Goal: Information Seeking & Learning: Learn about a topic

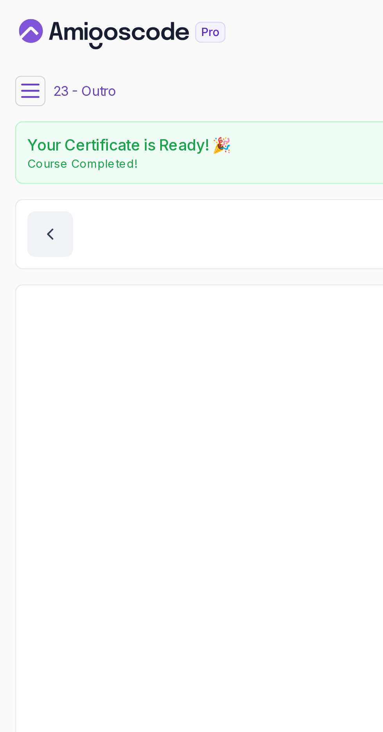
click at [12, 31] on button at bounding box center [12, 37] width 13 height 13
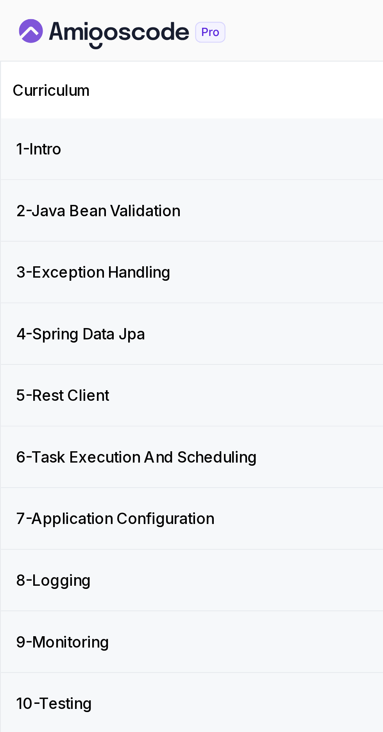
click at [26, 12] on icon "Dashboard" at bounding box center [50, 14] width 85 height 13
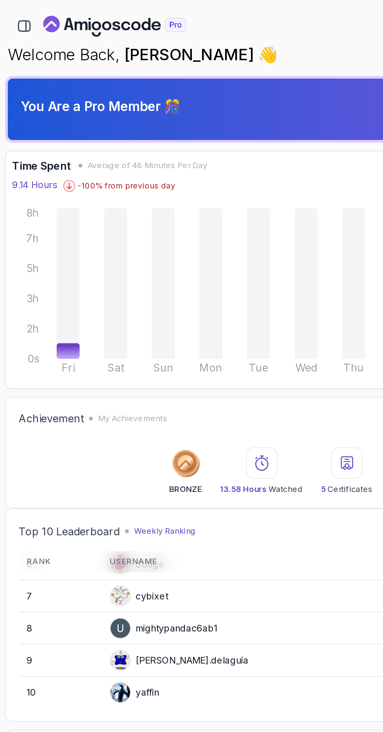
click at [13, 16] on icon "button" at bounding box center [14, 15] width 9 height 9
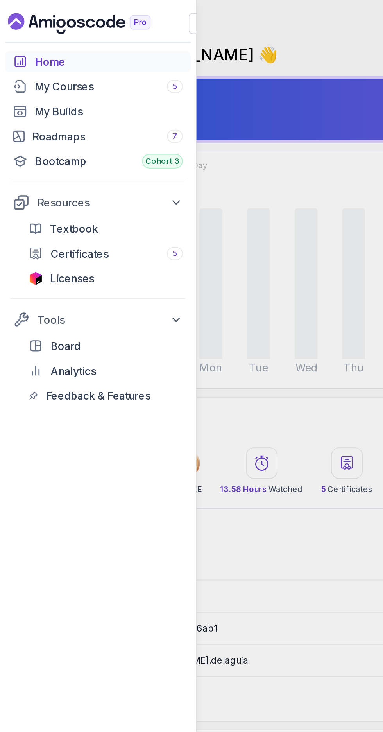
click at [174, 169] on div "Home My Courses 5 My Builds Roadmaps 7 Bootcamp Cohort 3 Resources Textbook Cer…" at bounding box center [191, 366] width 383 height 732
click at [22, 52] on div "My Courses 5" at bounding box center [65, 51] width 88 height 9
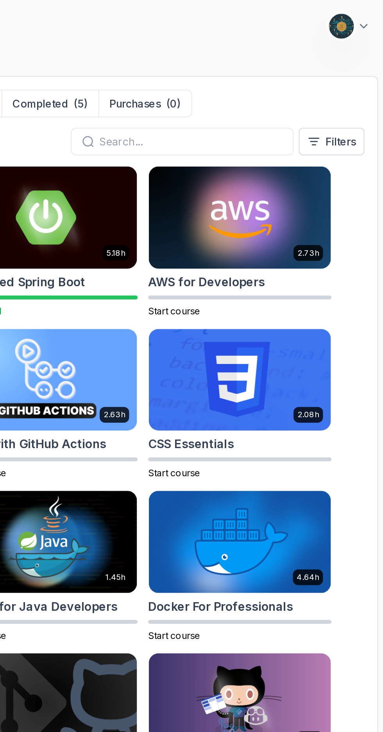
click at [289, 85] on input "text" at bounding box center [267, 84] width 109 height 9
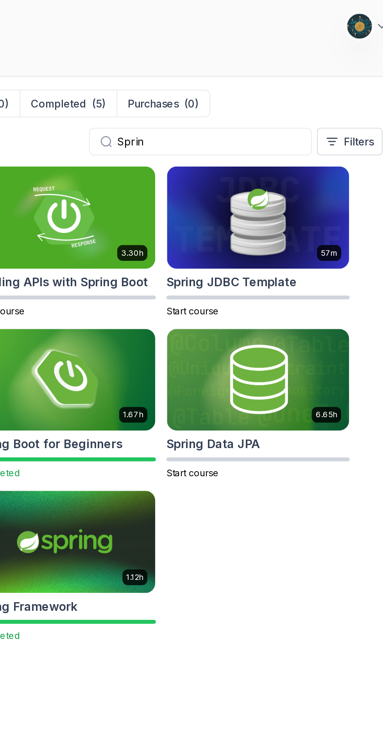
type input "Sprin"
click at [284, 262] on h2 "Spring Data JPA" at bounding box center [271, 265] width 56 height 11
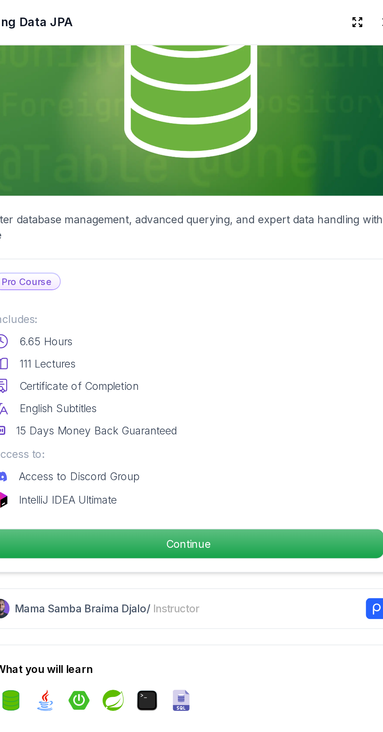
scroll to position [56, 0]
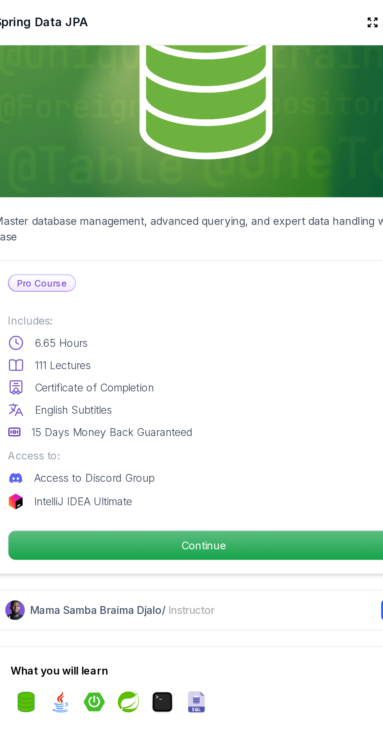
click at [312, 322] on p "Continue" at bounding box center [251, 325] width 233 height 17
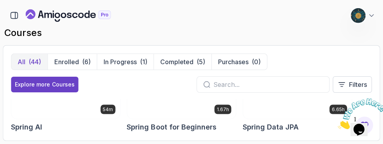
scroll to position [142, 0]
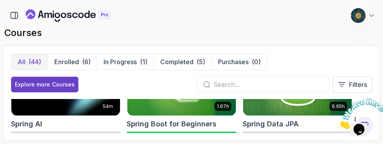
click at [282, 124] on h2 "Spring Data JPA" at bounding box center [271, 123] width 56 height 11
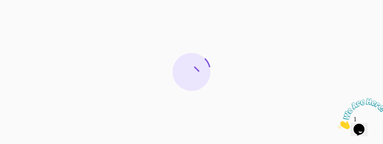
click at [338, 124] on icon "Close" at bounding box center [338, 127] width 0 height 7
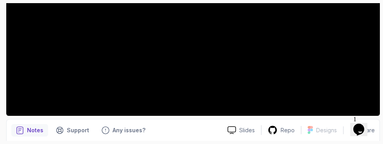
scroll to position [205, 0]
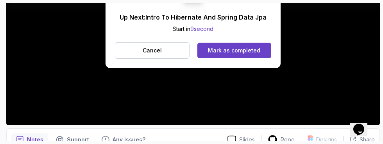
click at [256, 56] on button "Mark as completed" at bounding box center [234, 51] width 74 height 16
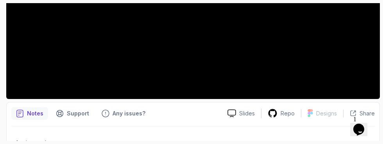
scroll to position [231, 0]
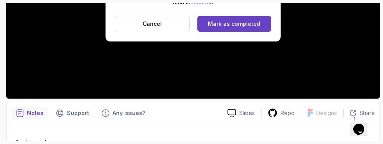
click at [258, 22] on div "Mark as completed" at bounding box center [234, 24] width 52 height 8
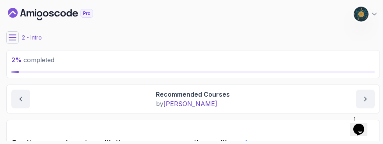
click at [10, 41] on icon at bounding box center [13, 38] width 8 height 8
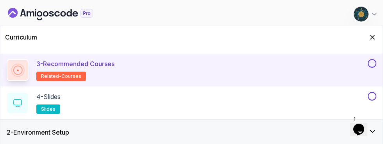
scroll to position [89, 0]
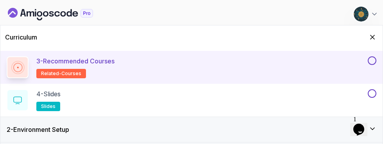
click at [373, 61] on button at bounding box center [372, 60] width 9 height 9
click at [335, 102] on div "4 - Slides slides" at bounding box center [187, 100] width 360 height 22
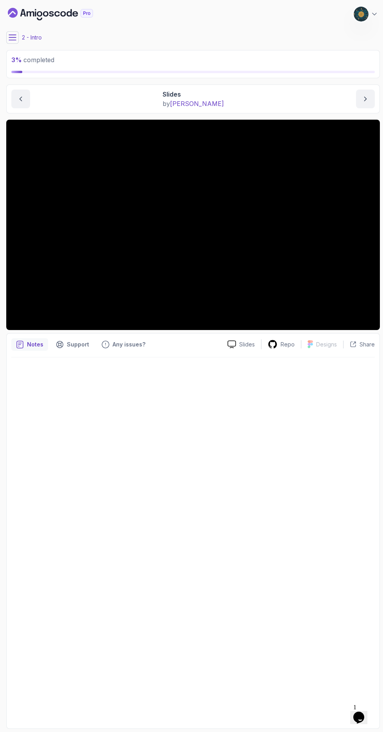
click at [13, 35] on icon at bounding box center [12, 37] width 7 height 5
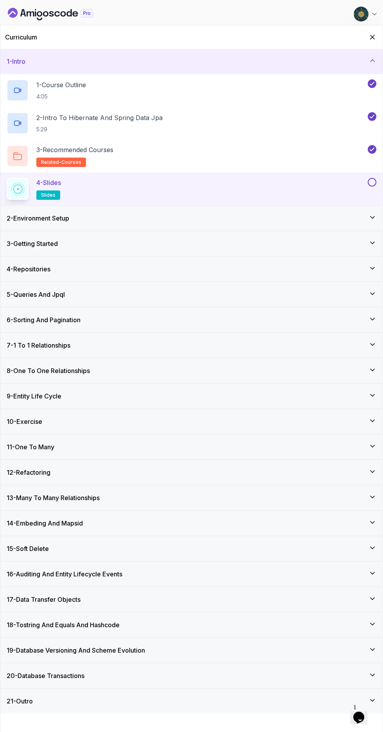
click at [368, 178] on div at bounding box center [371, 182] width 10 height 9
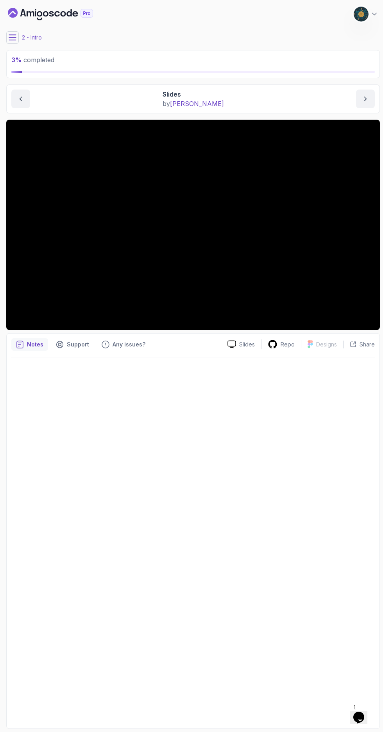
click at [17, 39] on button at bounding box center [12, 37] width 13 height 13
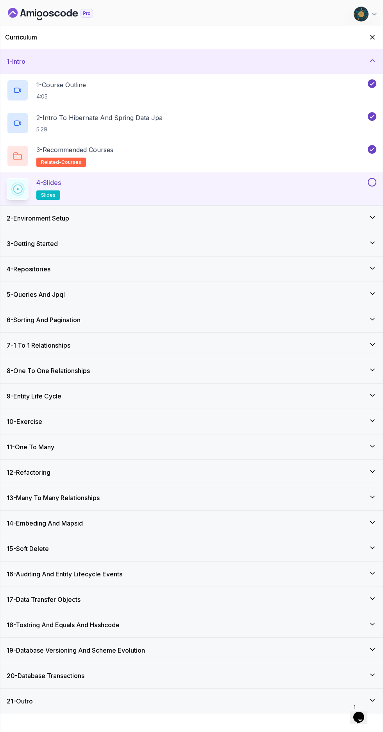
click at [372, 183] on button at bounding box center [372, 182] width 9 height 9
click at [28, 216] on h3 "2 - Environment Setup" at bounding box center [38, 217] width 63 height 9
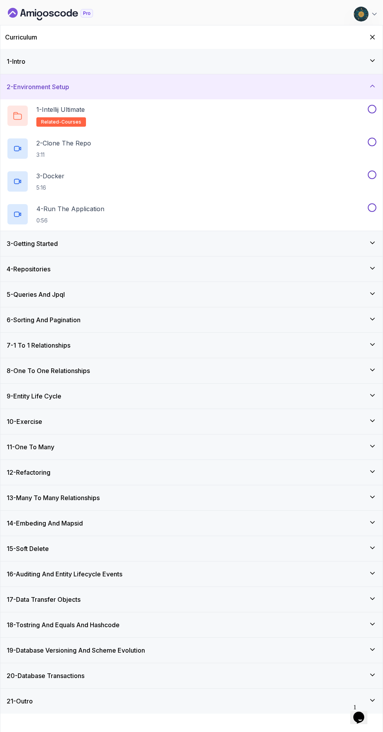
click at [65, 109] on p "1 - Intellij Ultimate" at bounding box center [60, 109] width 48 height 9
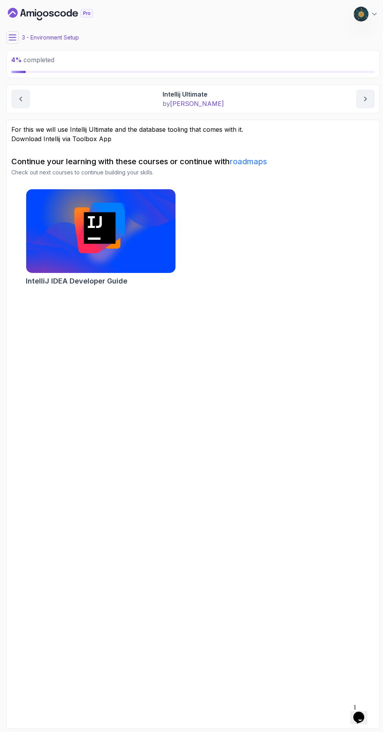
click at [11, 38] on icon at bounding box center [13, 38] width 8 height 8
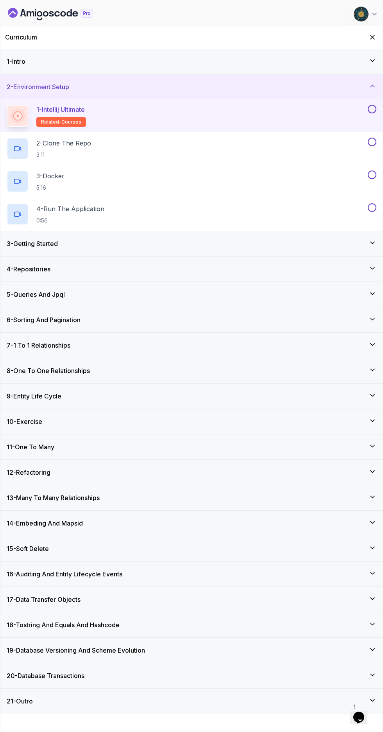
click at [372, 109] on button at bounding box center [372, 109] width 9 height 9
click at [337, 149] on div "2 - Clone The Repo 3:11" at bounding box center [187, 149] width 360 height 22
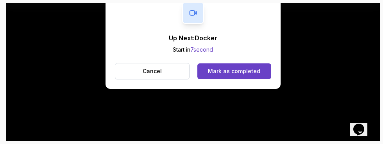
scroll to position [184, 0]
click at [251, 70] on div "Mark as completed" at bounding box center [234, 71] width 52 height 8
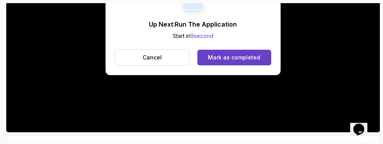
scroll to position [197, 0]
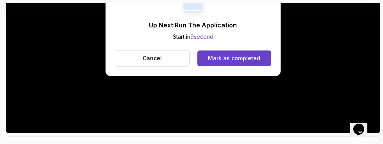
click at [238, 52] on button "Mark as completed" at bounding box center [234, 58] width 74 height 16
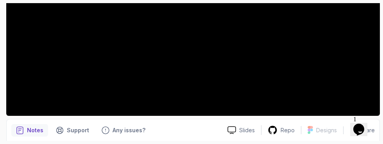
scroll to position [211, 0]
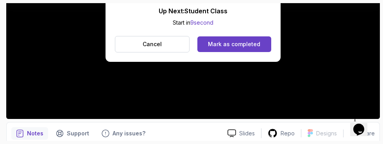
click at [220, 42] on div "Mark as completed" at bounding box center [234, 44] width 52 height 8
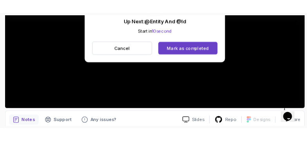
scroll to position [214, 0]
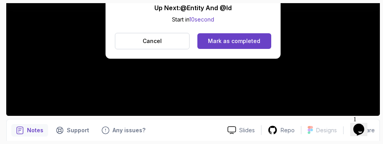
click at [240, 43] on div "Mark as completed" at bounding box center [234, 41] width 52 height 8
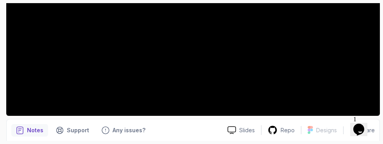
scroll to position [205, 0]
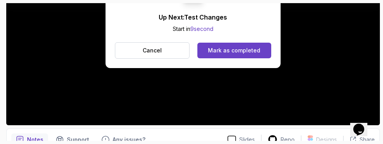
click at [234, 51] on div "Mark as completed" at bounding box center [234, 51] width 52 height 8
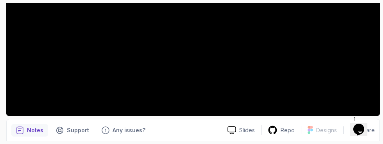
scroll to position [205, 0]
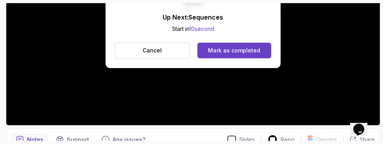
click at [258, 53] on div "Mark as completed" at bounding box center [234, 51] width 52 height 8
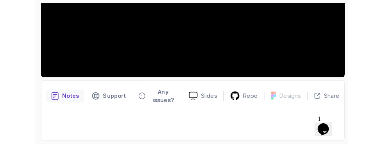
scroll to position [211, 0]
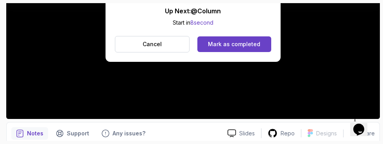
click at [247, 42] on div "Mark as completed" at bounding box center [234, 44] width 52 height 8
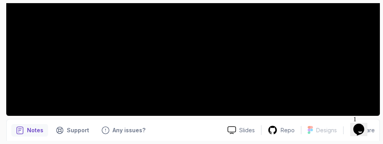
scroll to position [205, 0]
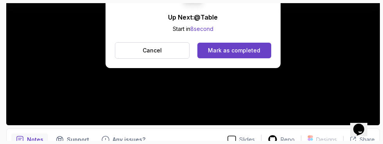
click at [242, 51] on div "Mark as completed" at bounding box center [234, 51] width 52 height 8
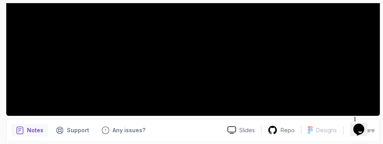
scroll to position [205, 0]
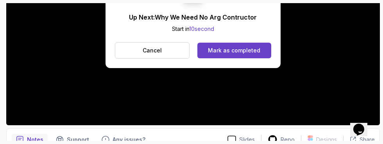
click at [250, 55] on button "Mark as completed" at bounding box center [234, 51] width 74 height 16
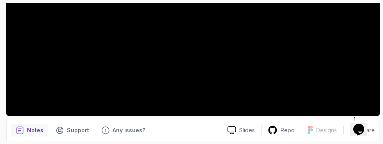
scroll to position [205, 0]
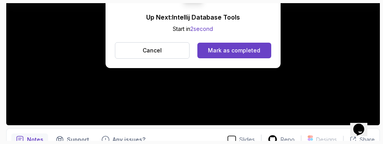
click at [219, 48] on div "Mark as completed" at bounding box center [234, 51] width 52 height 8
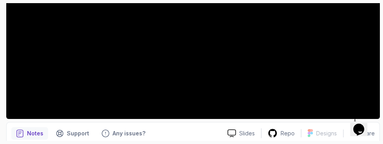
scroll to position [205, 0]
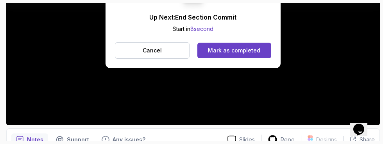
click at [238, 49] on div "Mark as completed" at bounding box center [234, 51] width 52 height 8
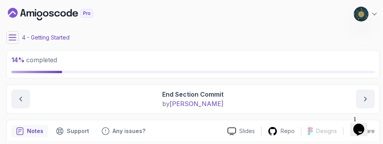
click at [1, 39] on section "14 % completed 1 - Intro 2 - Environment Setup 3 - Getting Started 1 - Student …" at bounding box center [191, 72] width 383 height 144
click at [11, 40] on icon at bounding box center [12, 37] width 7 height 5
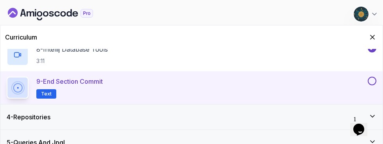
scroll to position [323, 0]
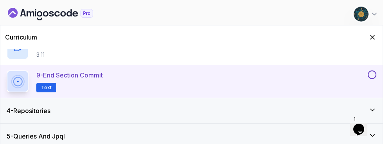
click at [375, 75] on button at bounding box center [372, 74] width 9 height 9
click at [372, 113] on icon at bounding box center [373, 110] width 8 height 8
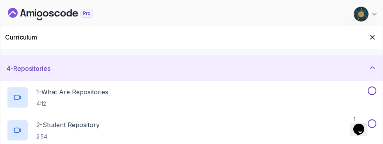
scroll to position [68, 0]
click at [66, 96] on p "1 - What Are Repositories" at bounding box center [72, 92] width 72 height 9
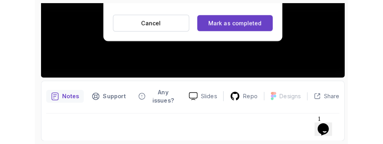
scroll to position [214, 0]
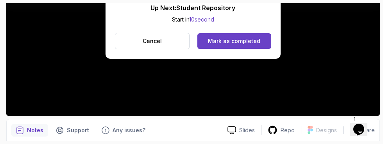
click at [258, 42] on div "Mark as completed" at bounding box center [234, 41] width 52 height 8
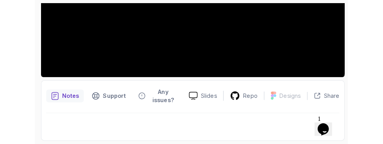
scroll to position [205, 0]
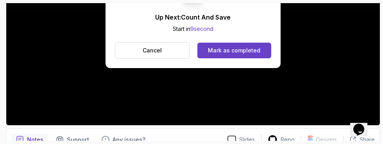
click at [247, 44] on button "Mark as completed" at bounding box center [234, 51] width 74 height 16
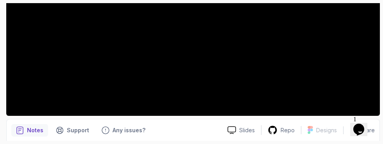
scroll to position [205, 0]
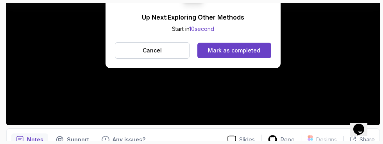
click at [242, 52] on div "Mark as completed" at bounding box center [234, 51] width 52 height 8
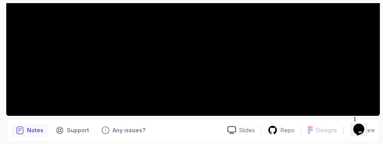
scroll to position [205, 0]
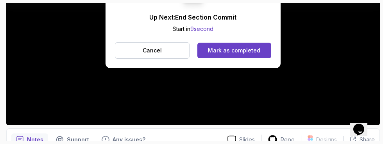
click at [255, 50] on div "Mark as completed" at bounding box center [234, 51] width 52 height 8
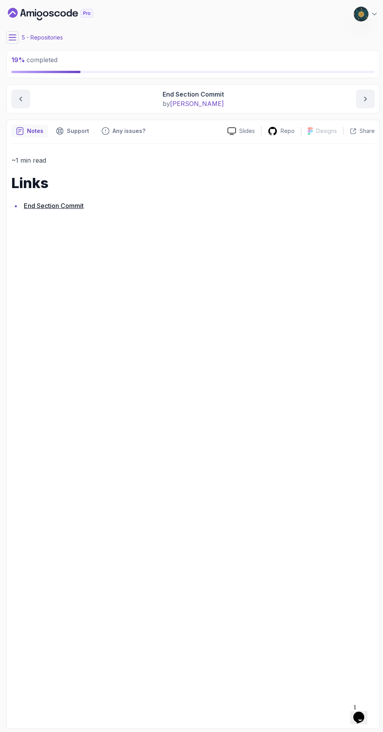
click at [13, 37] on icon at bounding box center [12, 37] width 7 height 5
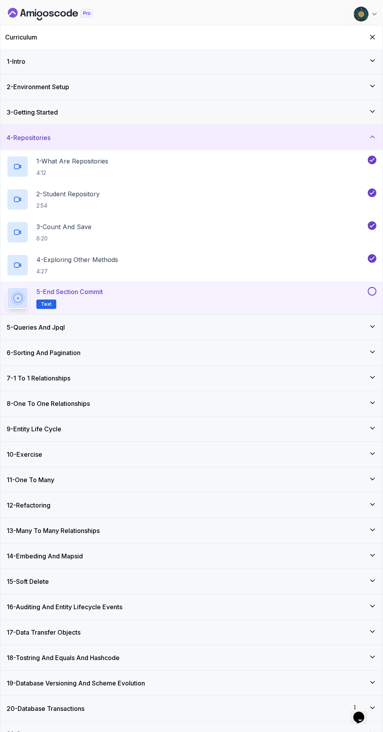
click at [372, 291] on button at bounding box center [372, 291] width 9 height 9
click at [360, 113] on div "3 - Getting Started" at bounding box center [192, 112] width 370 height 9
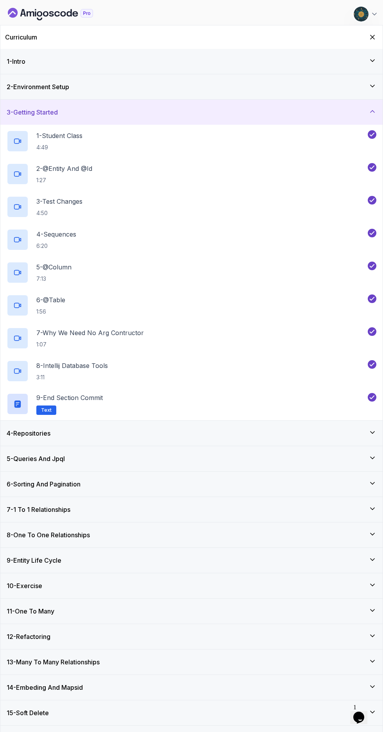
click at [373, 111] on icon at bounding box center [373, 112] width 8 height 8
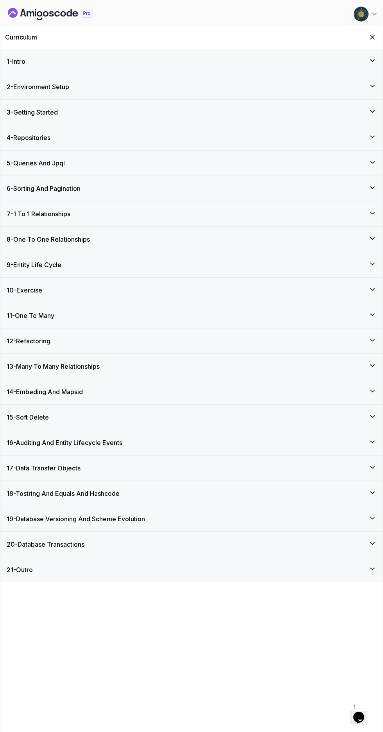
click at [369, 165] on icon at bounding box center [373, 162] width 8 height 8
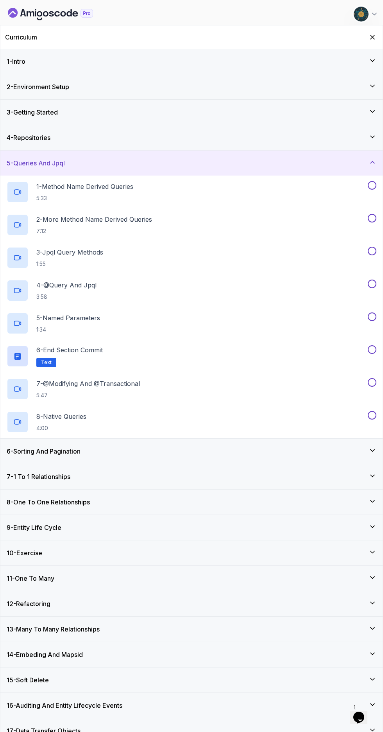
click at [64, 192] on h2 "1 - Method Name Derived Queries 5:33" at bounding box center [84, 192] width 97 height 20
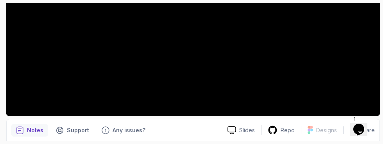
scroll to position [205, 0]
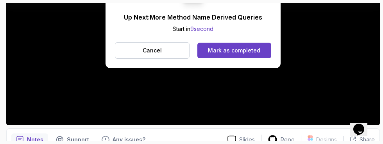
click at [251, 48] on div "Mark as completed" at bounding box center [234, 51] width 52 height 8
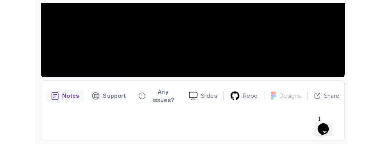
scroll to position [205, 0]
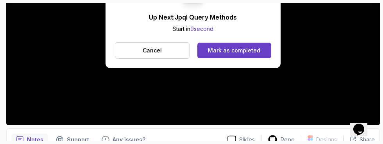
click at [243, 48] on div "Mark as completed" at bounding box center [234, 51] width 52 height 8
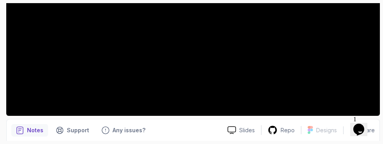
scroll to position [205, 0]
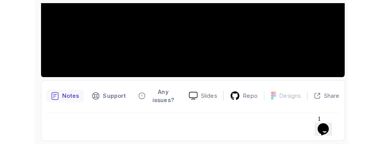
scroll to position [205, 0]
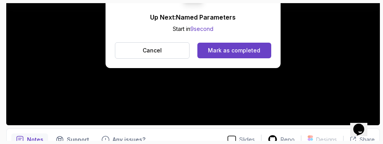
click at [253, 47] on div "Mark as completed" at bounding box center [234, 51] width 52 height 8
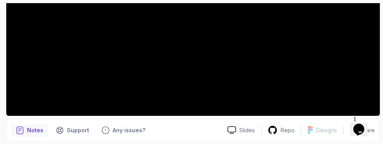
scroll to position [205, 0]
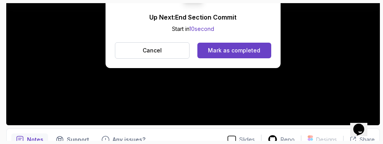
click at [246, 50] on div "Mark as completed" at bounding box center [234, 51] width 52 height 8
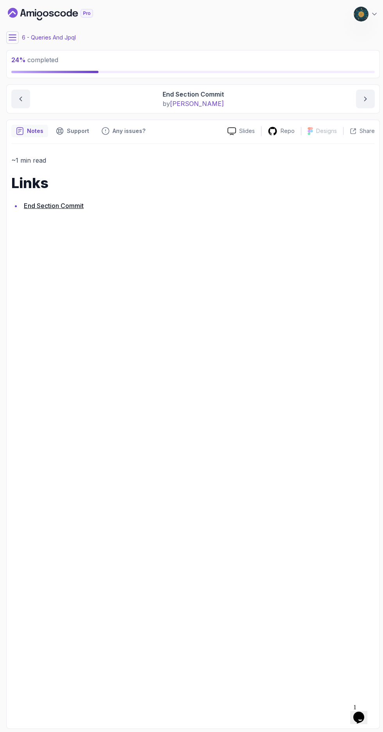
click at [13, 39] on icon at bounding box center [13, 38] width 8 height 8
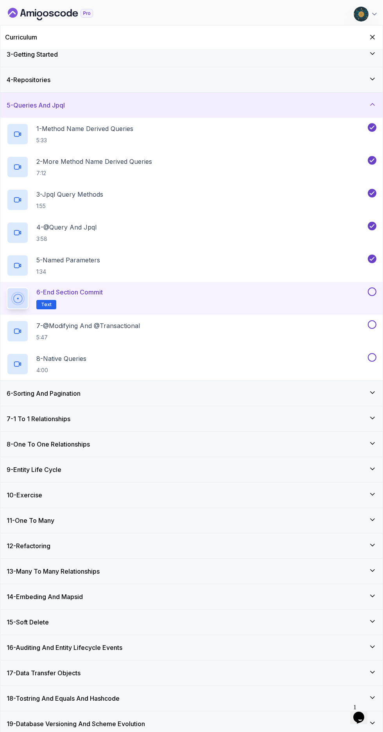
scroll to position [88, 0]
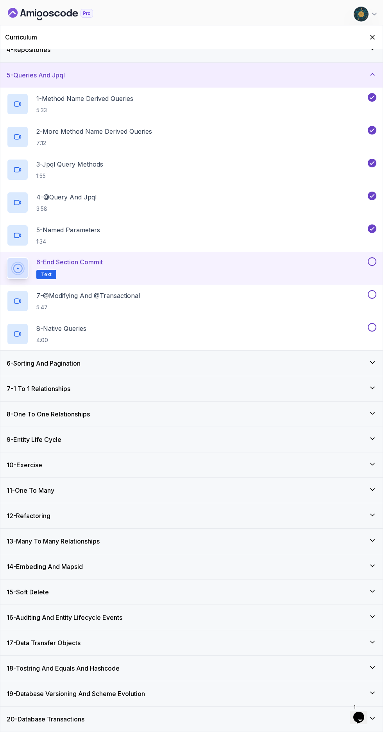
click at [371, 260] on button at bounding box center [372, 261] width 9 height 9
